Goal: Go to known website: Go to known website

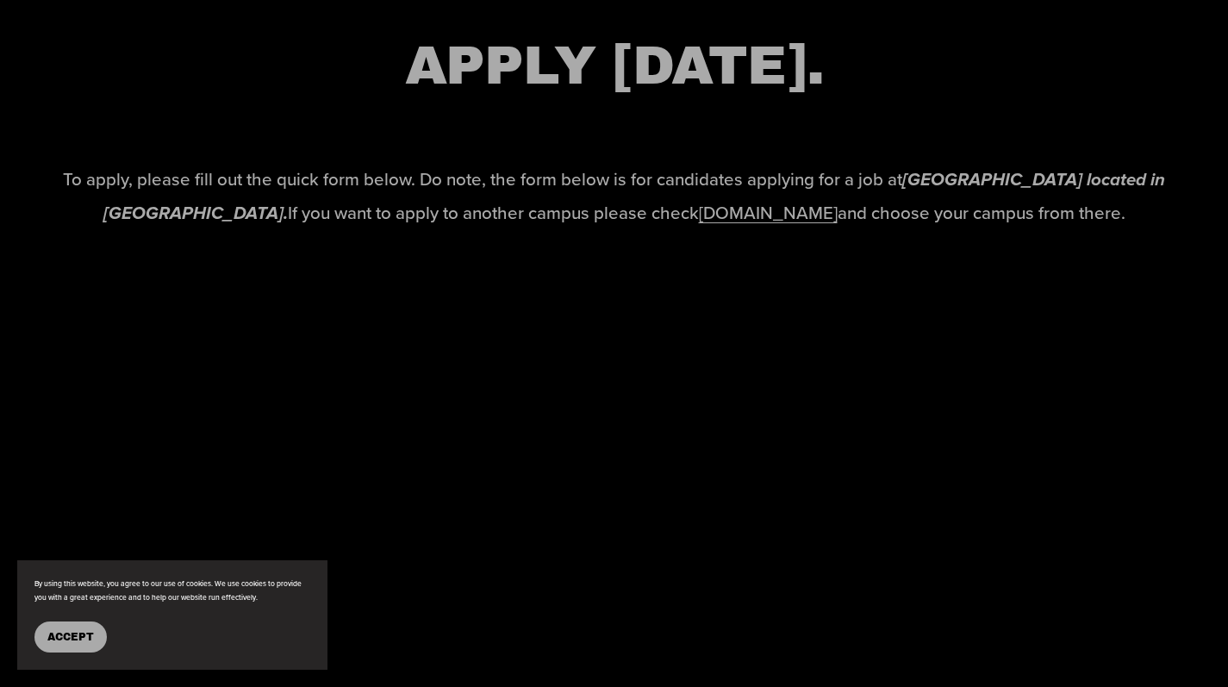
scroll to position [2538, 0]
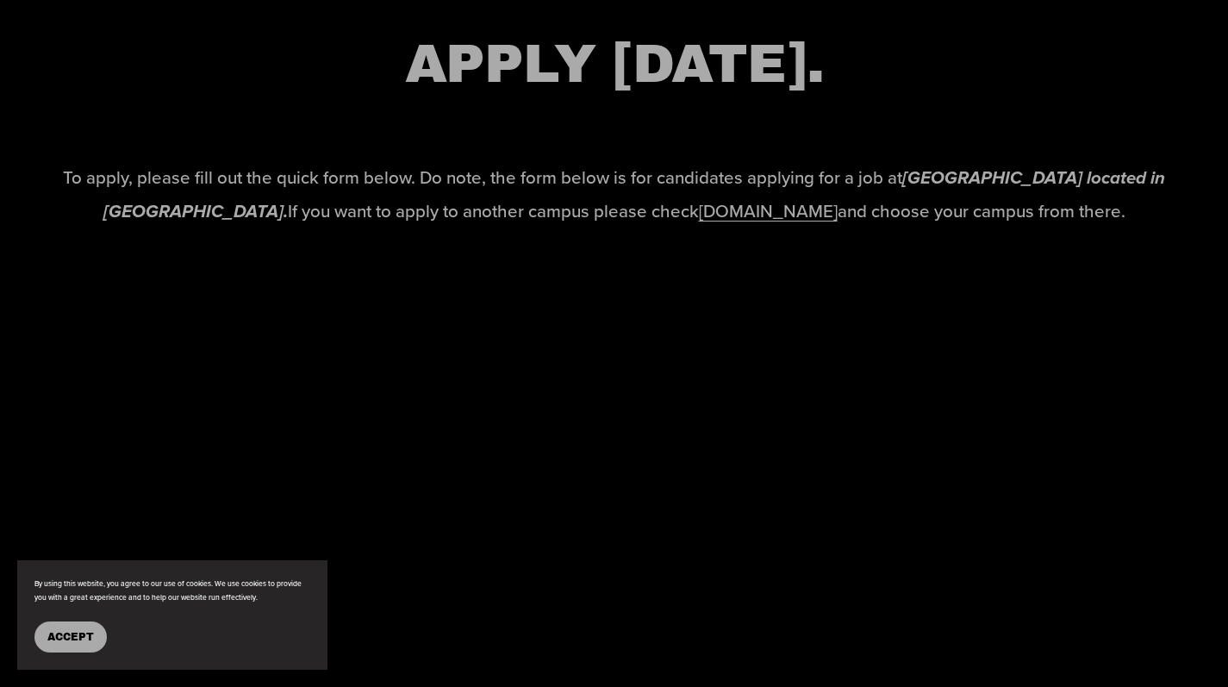
click at [729, 223] on link "www.eastwoodschools.com" at bounding box center [768, 210] width 139 height 25
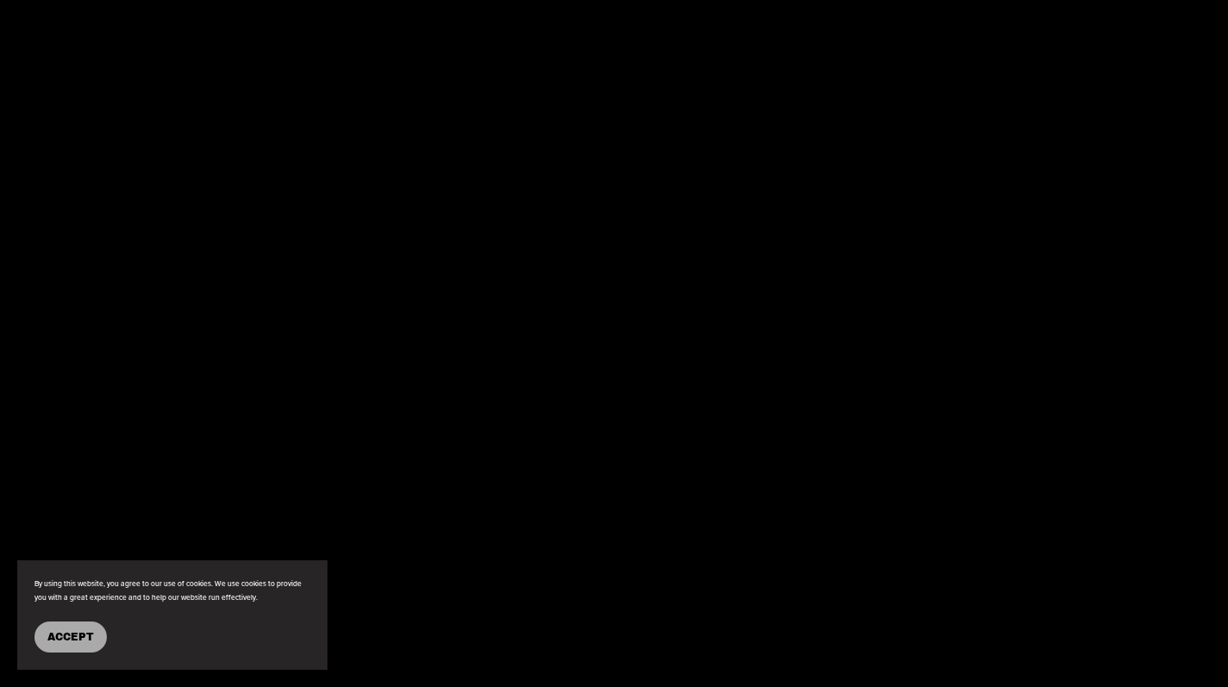
scroll to position [2814, 0]
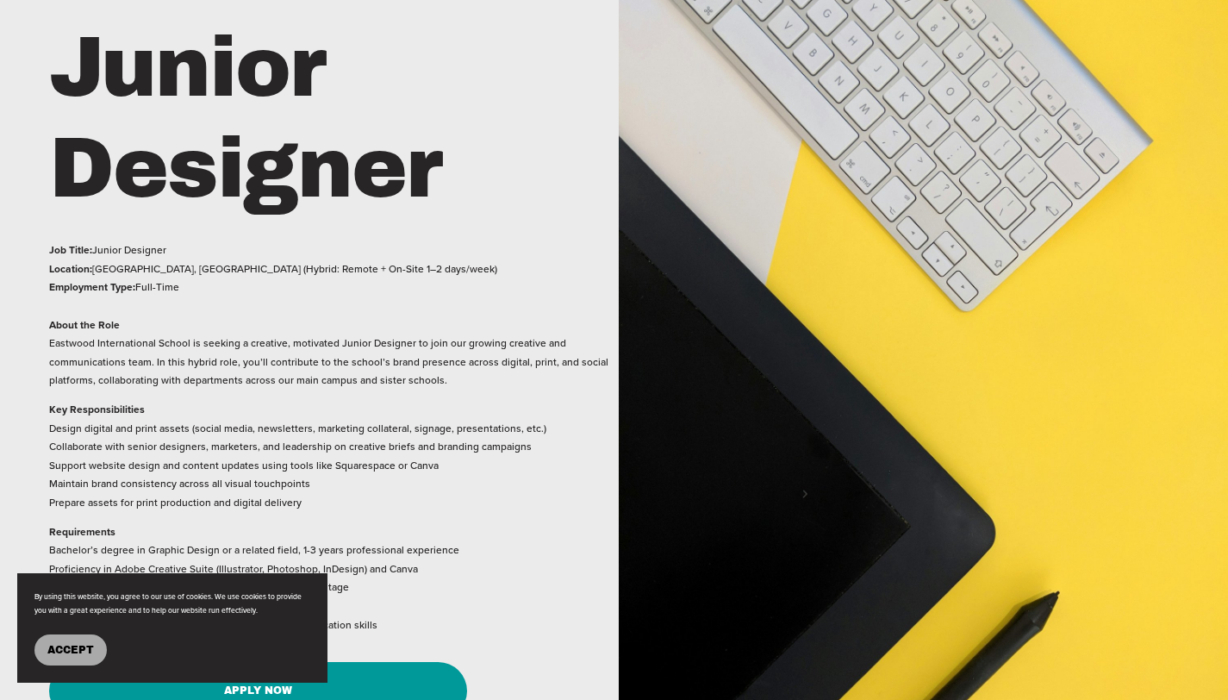
scroll to position [851, 0]
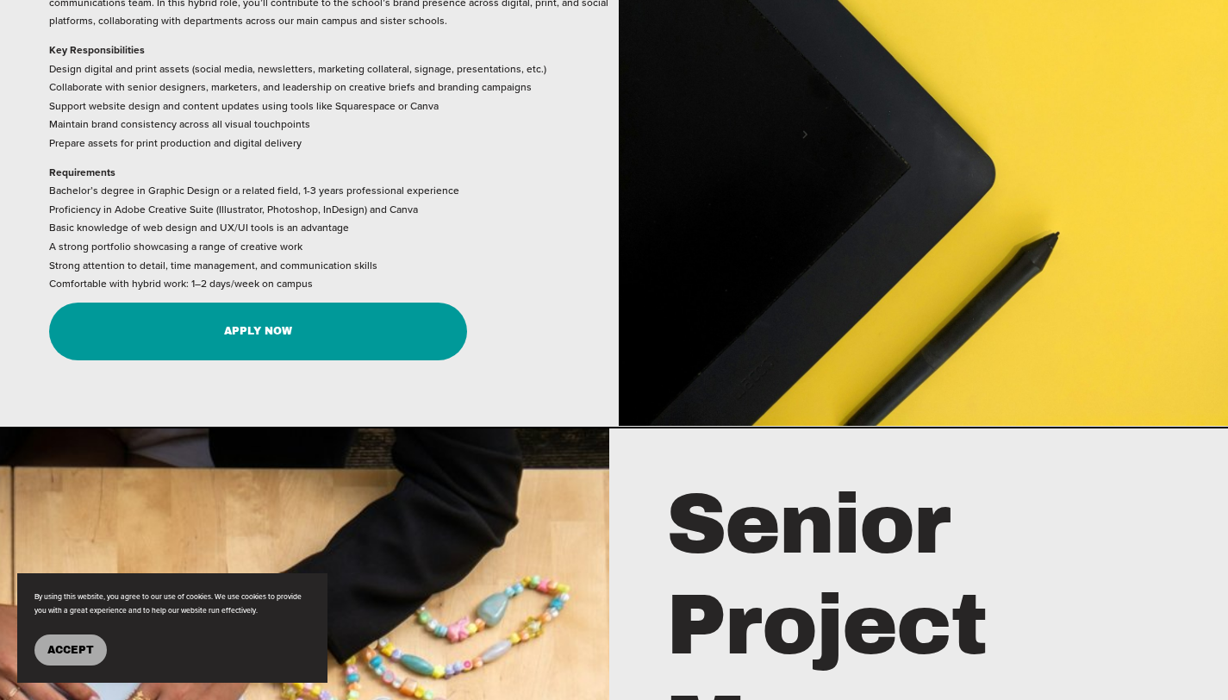
click at [84, 652] on span "Accept" at bounding box center [70, 650] width 47 height 12
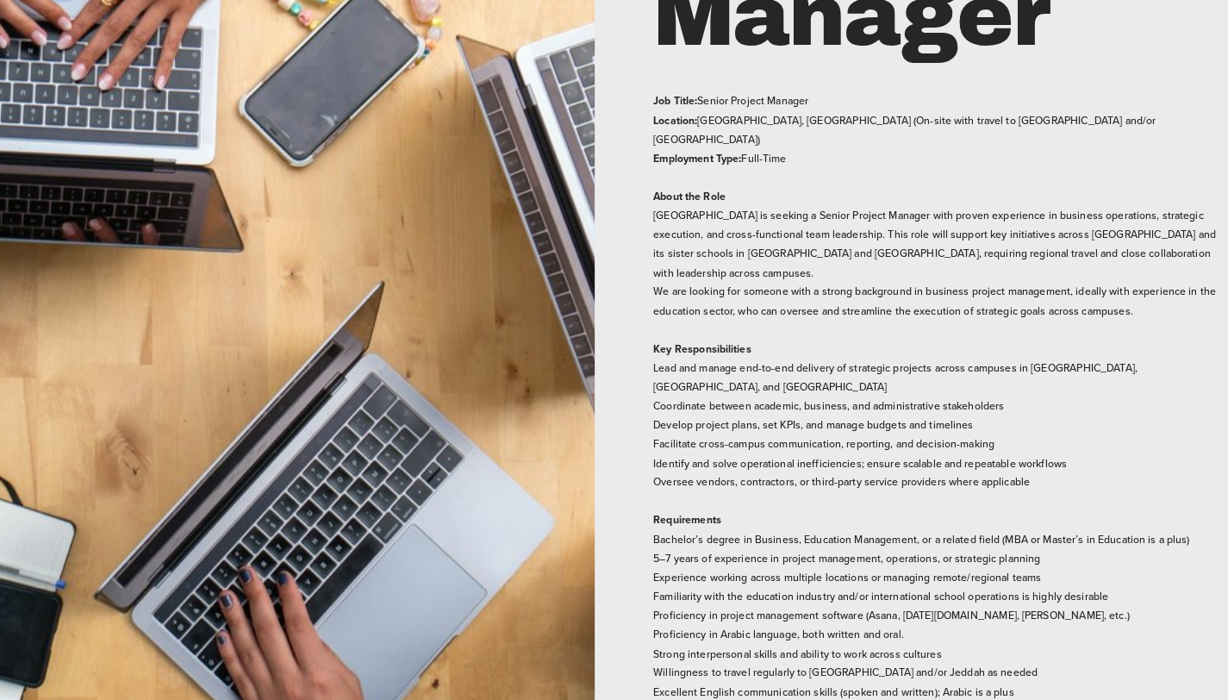
scroll to position [1550, 0]
